Goal: Check status: Check status

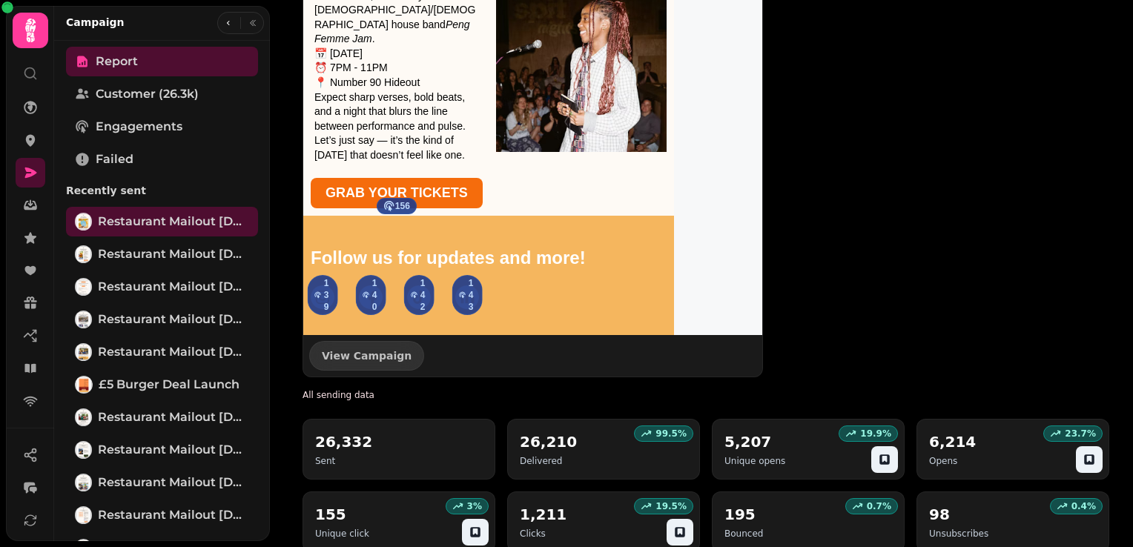
scroll to position [1763, 0]
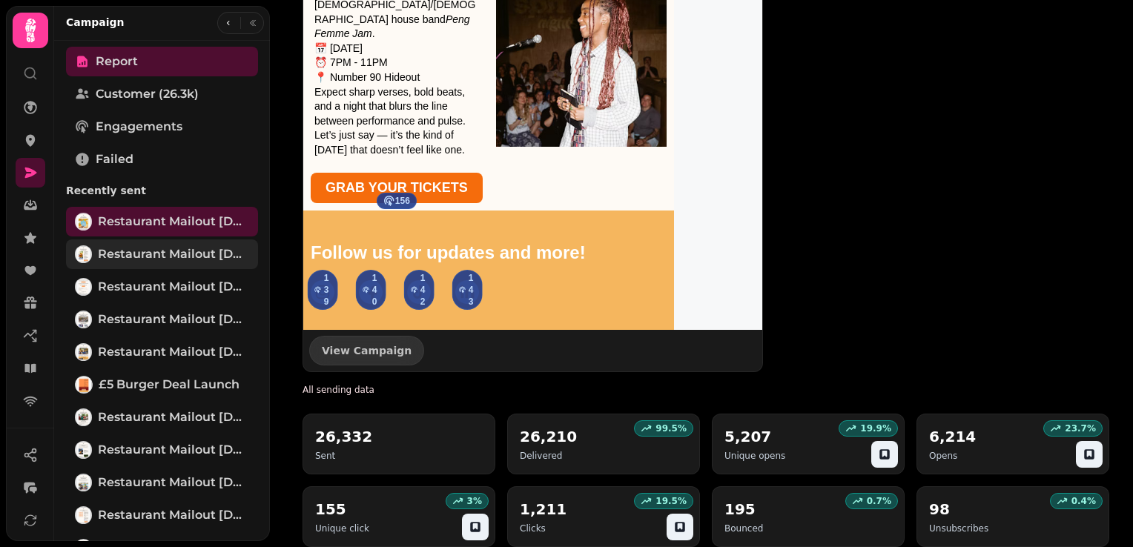
click at [190, 257] on span "Restaurant Mailout [DATE]" at bounding box center [173, 254] width 151 height 18
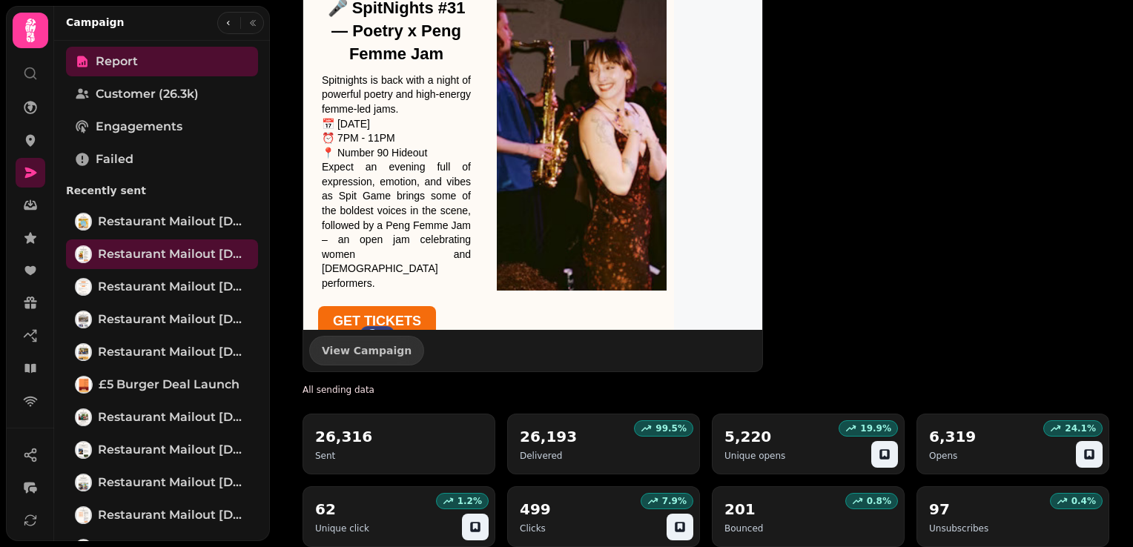
scroll to position [222, 0]
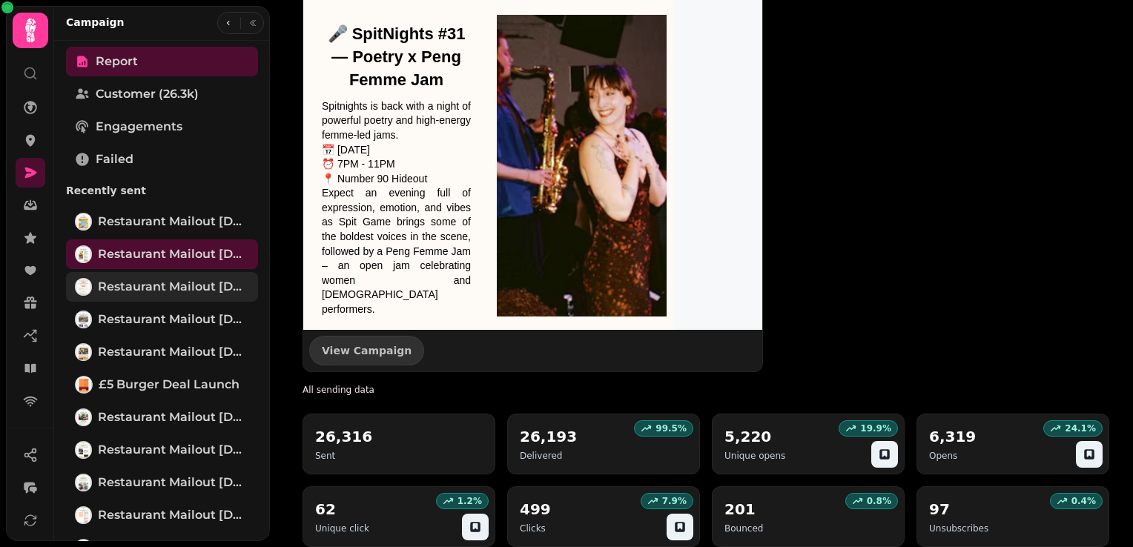
click at [188, 290] on span "Restaurant Mailout [DATE]" at bounding box center [173, 287] width 151 height 18
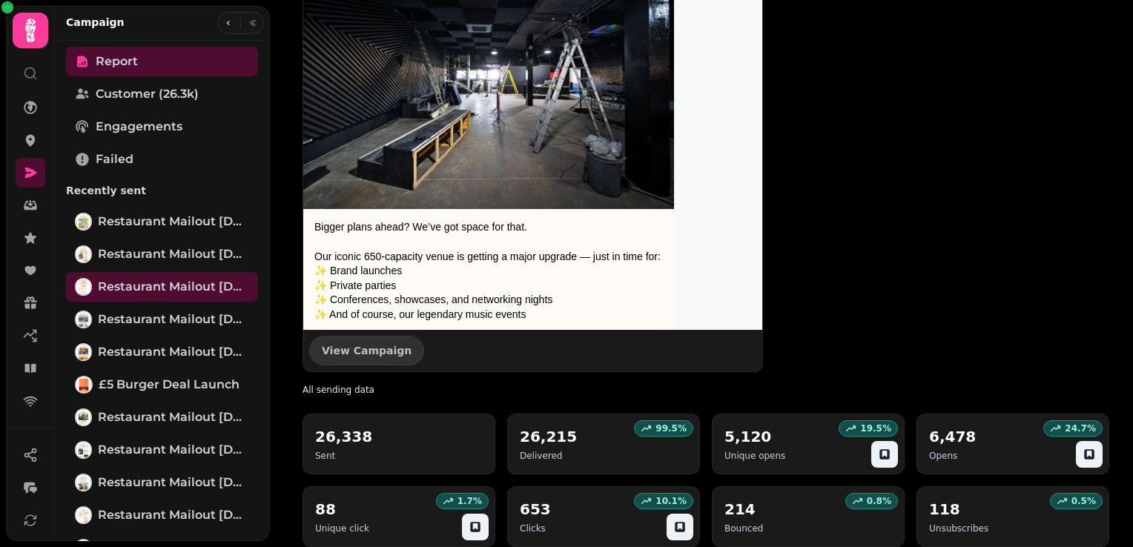
scroll to position [1087, 0]
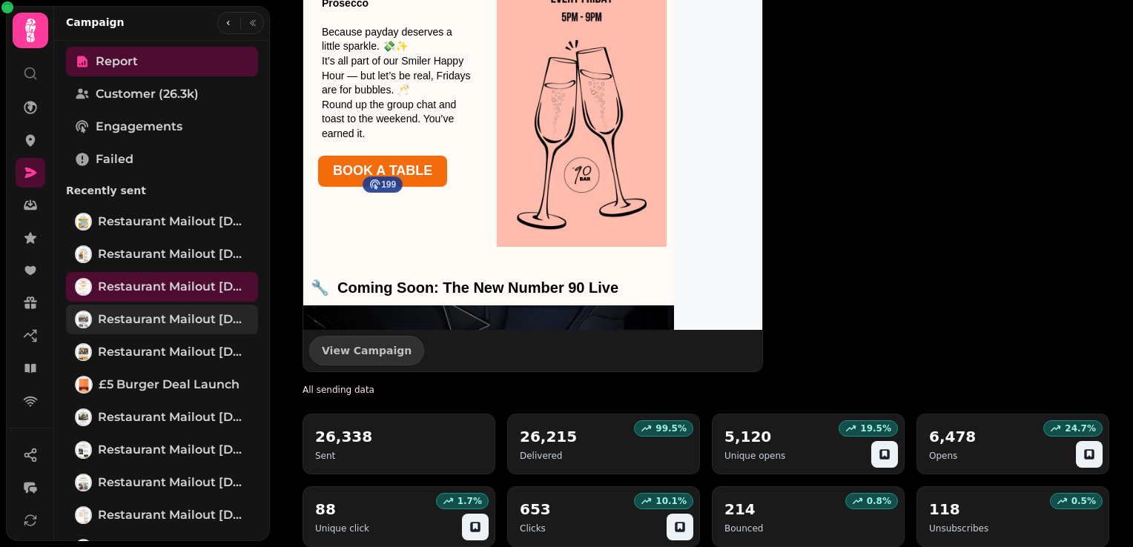
click at [161, 322] on span "Restaurant Mailout [DATE]" at bounding box center [173, 320] width 151 height 18
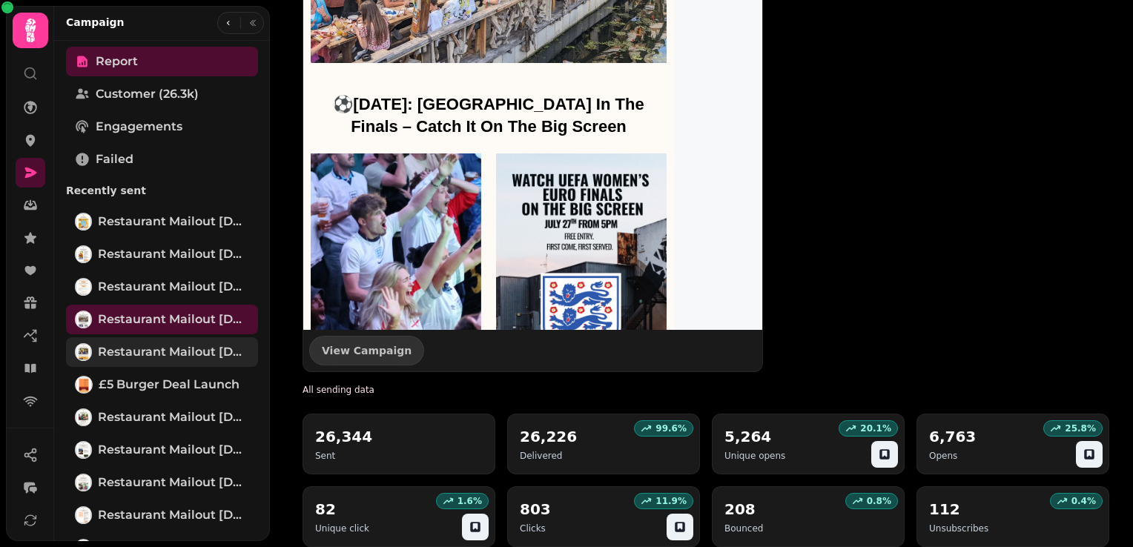
click at [192, 351] on span "Restaurant Mailout [DATE]" at bounding box center [173, 352] width 151 height 18
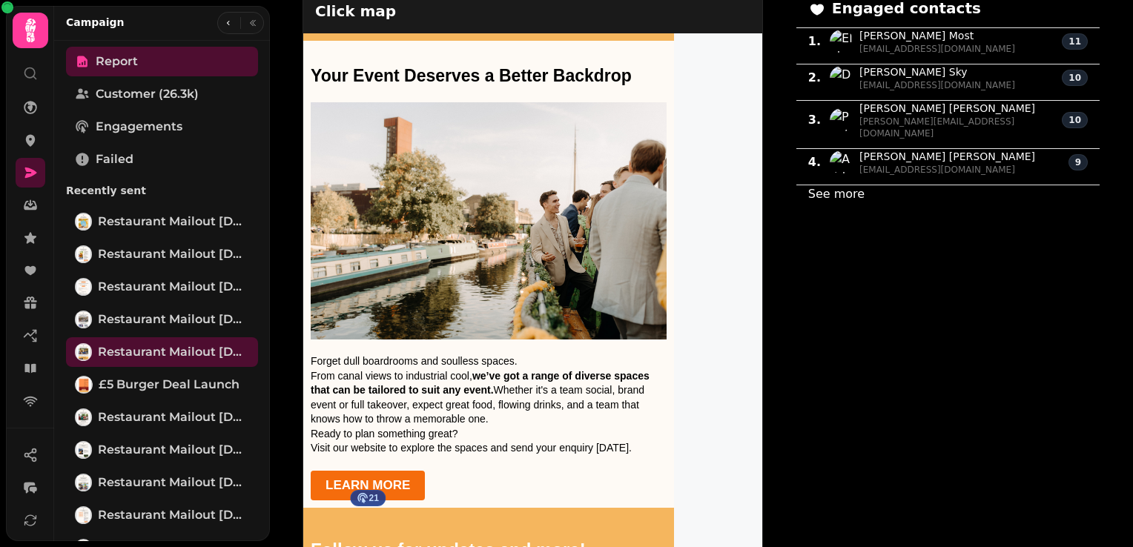
scroll to position [1763, 0]
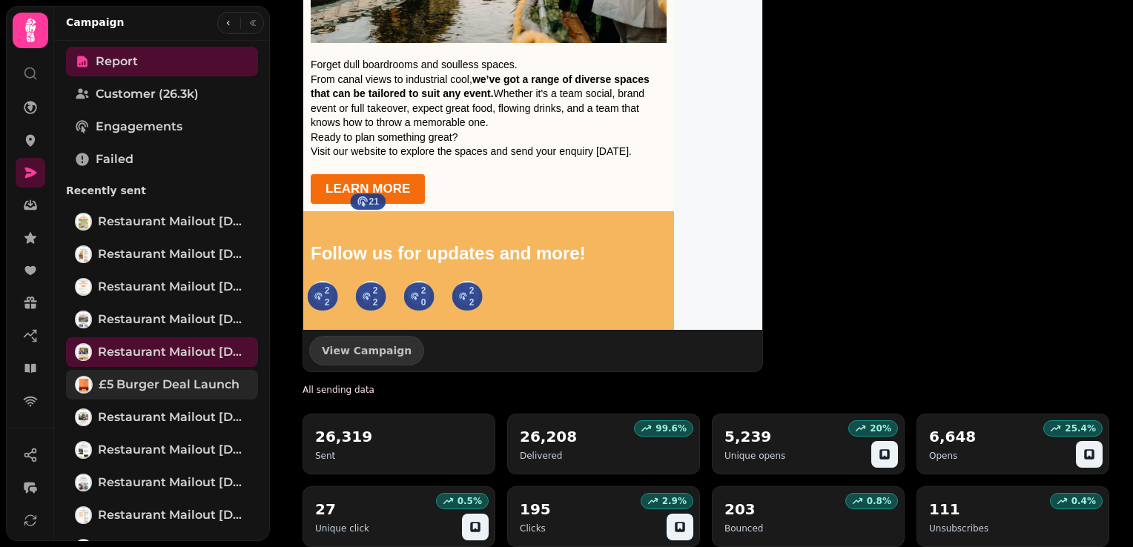
click at [163, 387] on span "£5 Burger Deal Launch" at bounding box center [169, 385] width 141 height 18
